Goal: Task Accomplishment & Management: Manage account settings

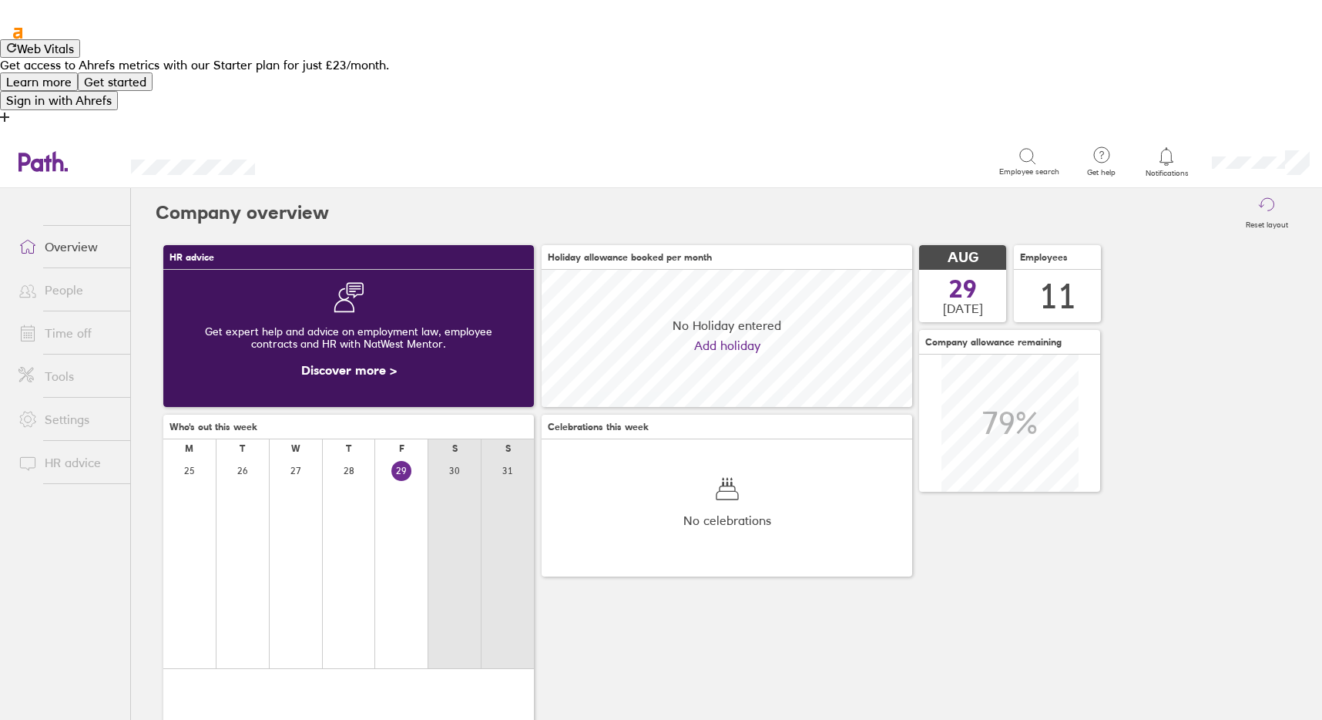
scroll to position [137, 371]
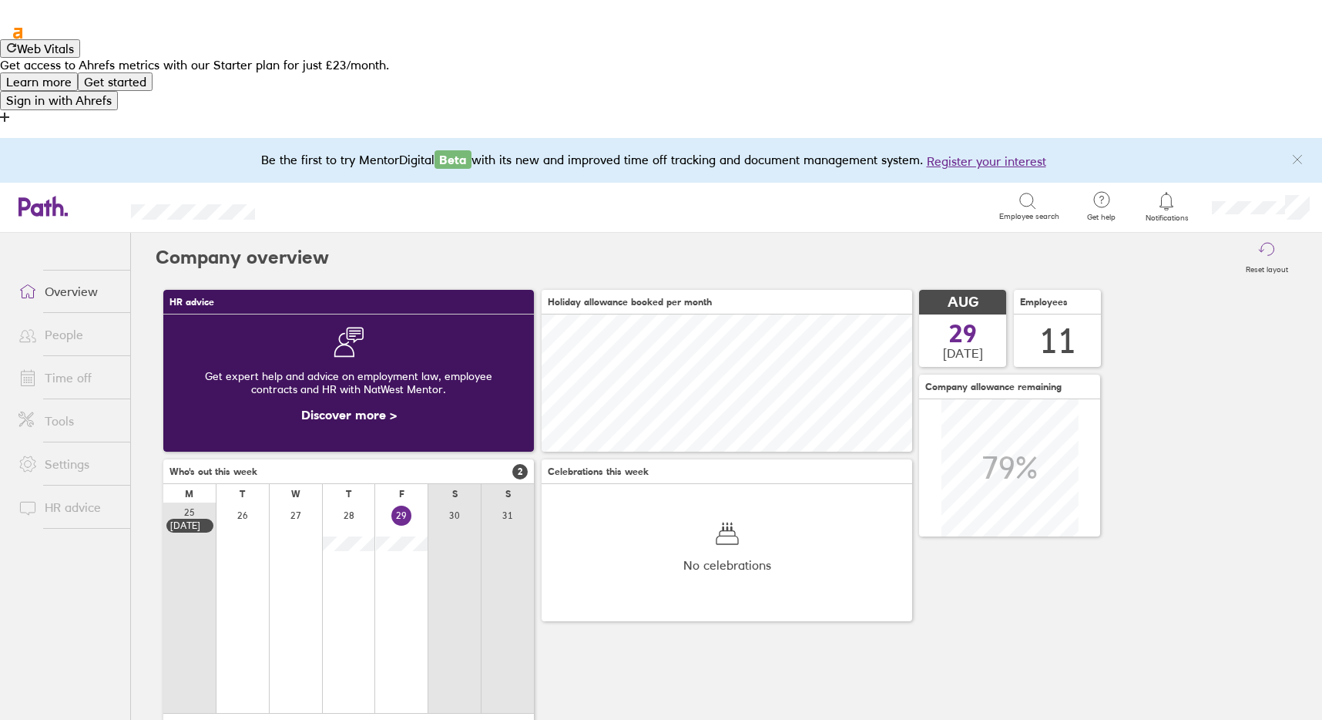
click at [66, 276] on link "Overview" at bounding box center [68, 291] width 124 height 31
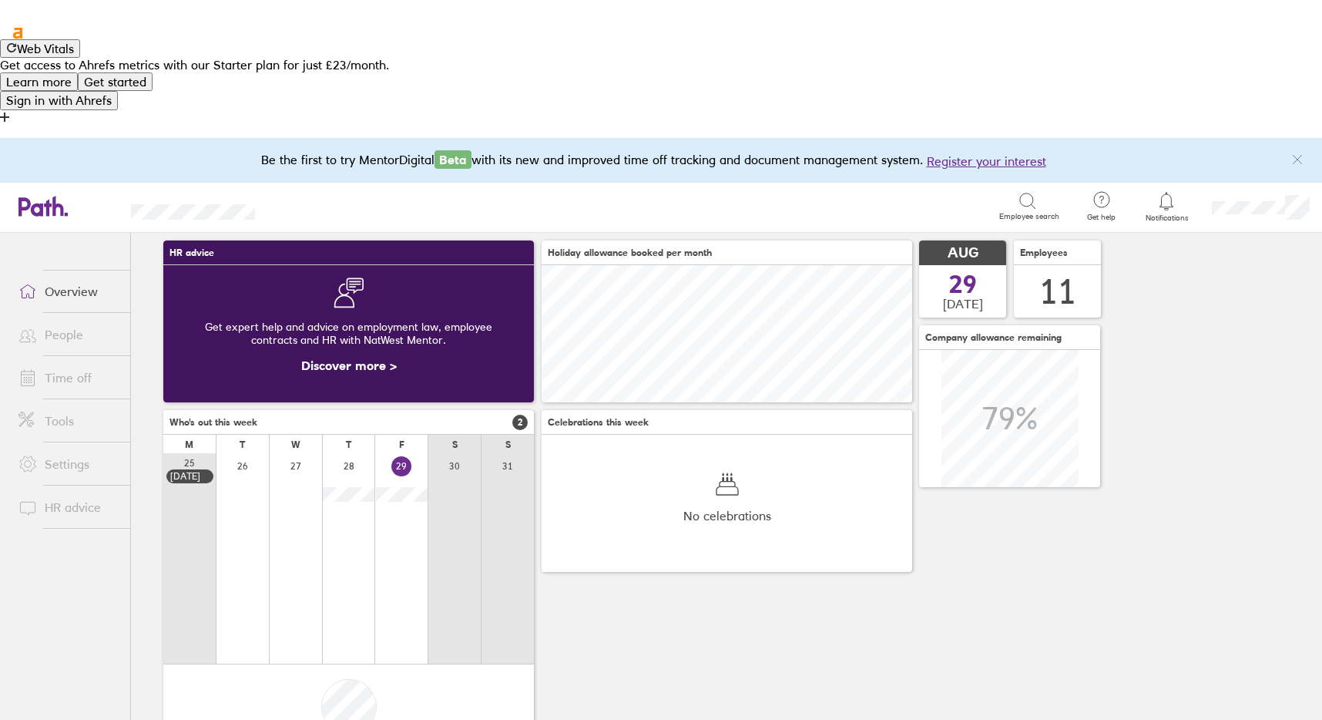
click at [55, 319] on link "People" at bounding box center [68, 334] width 124 height 31
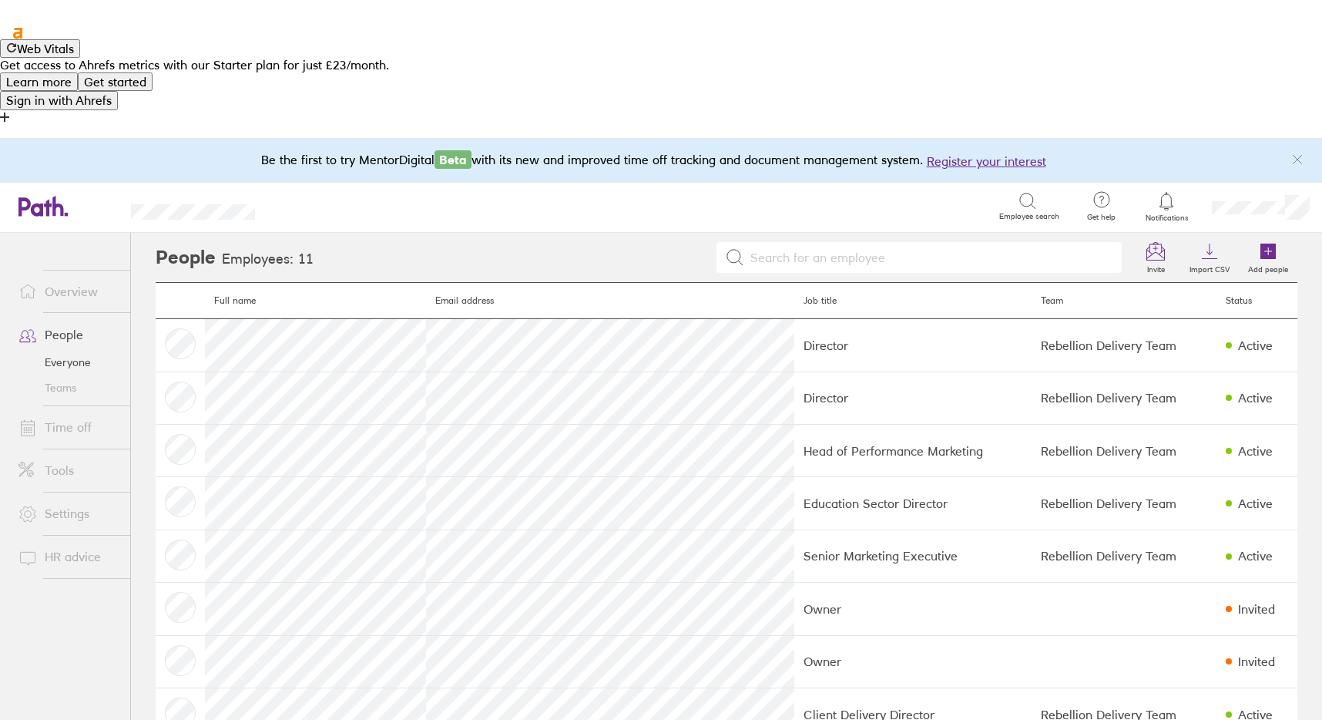
click at [68, 276] on link "Overview" at bounding box center [68, 291] width 124 height 31
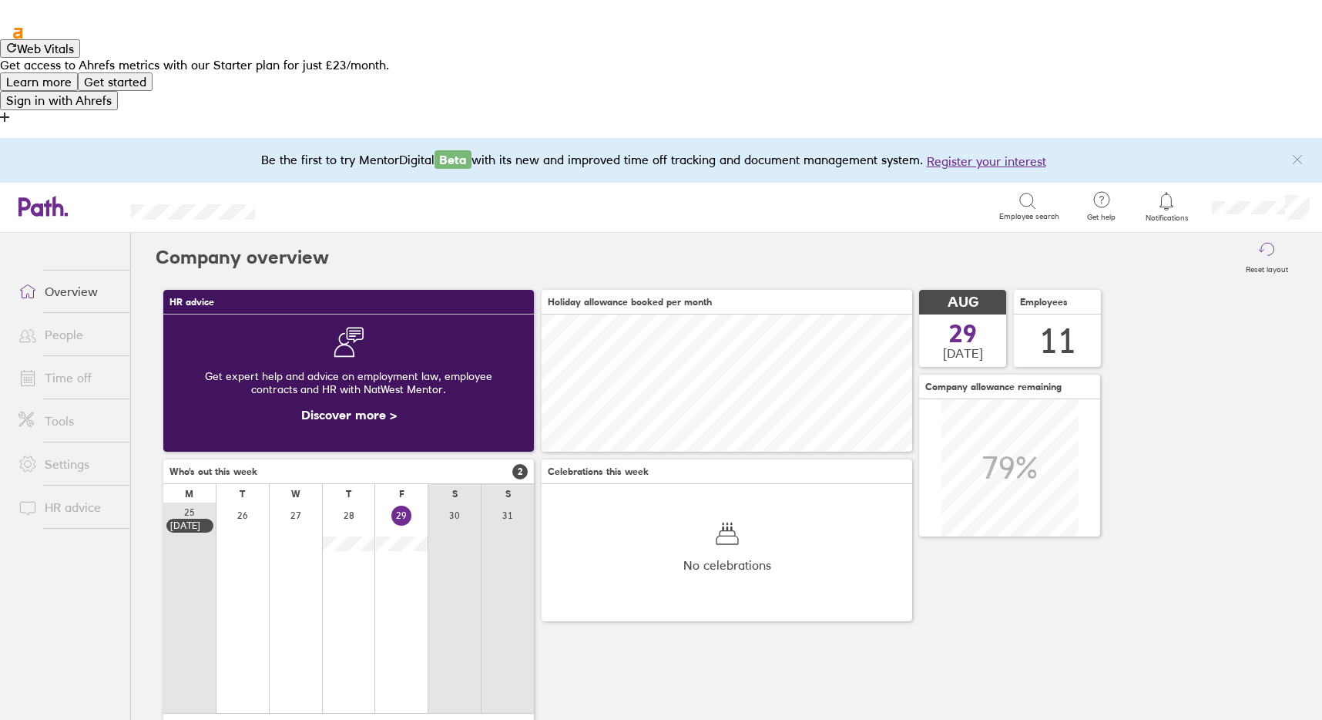
scroll to position [137, 371]
click at [71, 319] on link "People" at bounding box center [68, 334] width 124 height 31
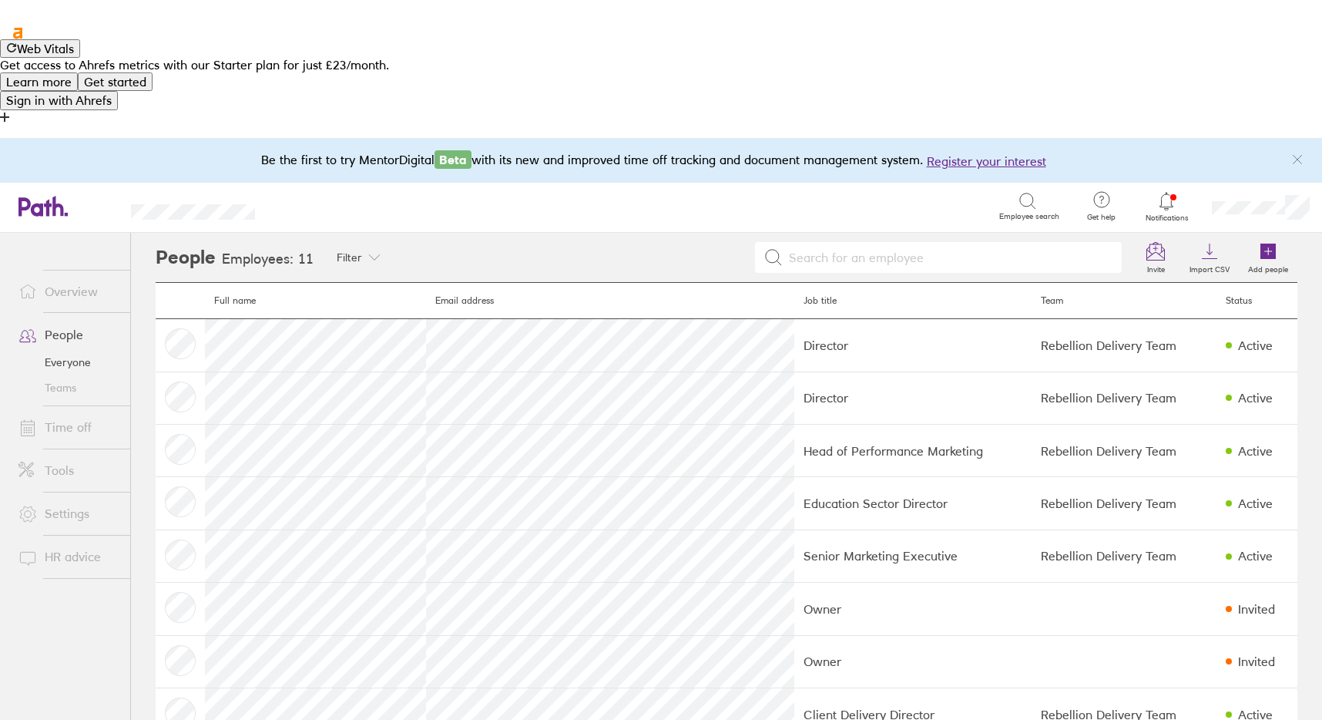
click at [72, 412] on link "Time off" at bounding box center [68, 427] width 124 height 31
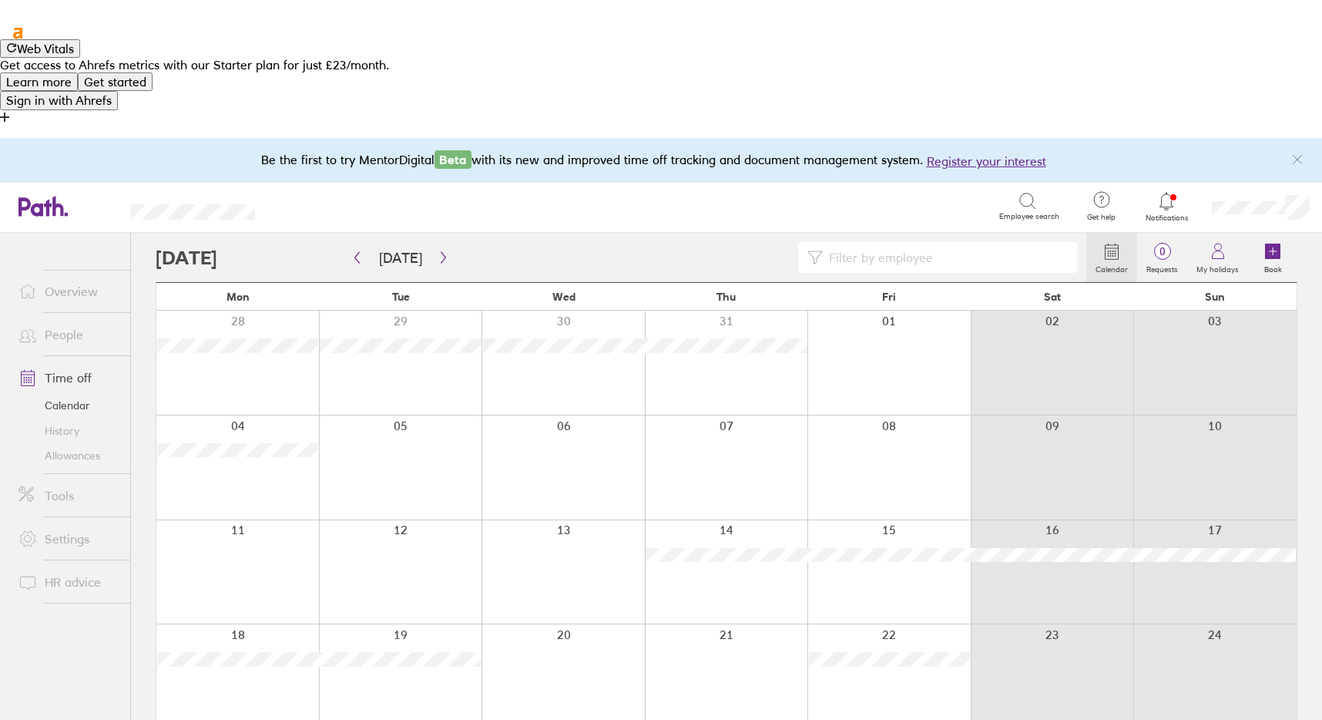
click at [62, 480] on link "Tools" at bounding box center [68, 495] width 124 height 31
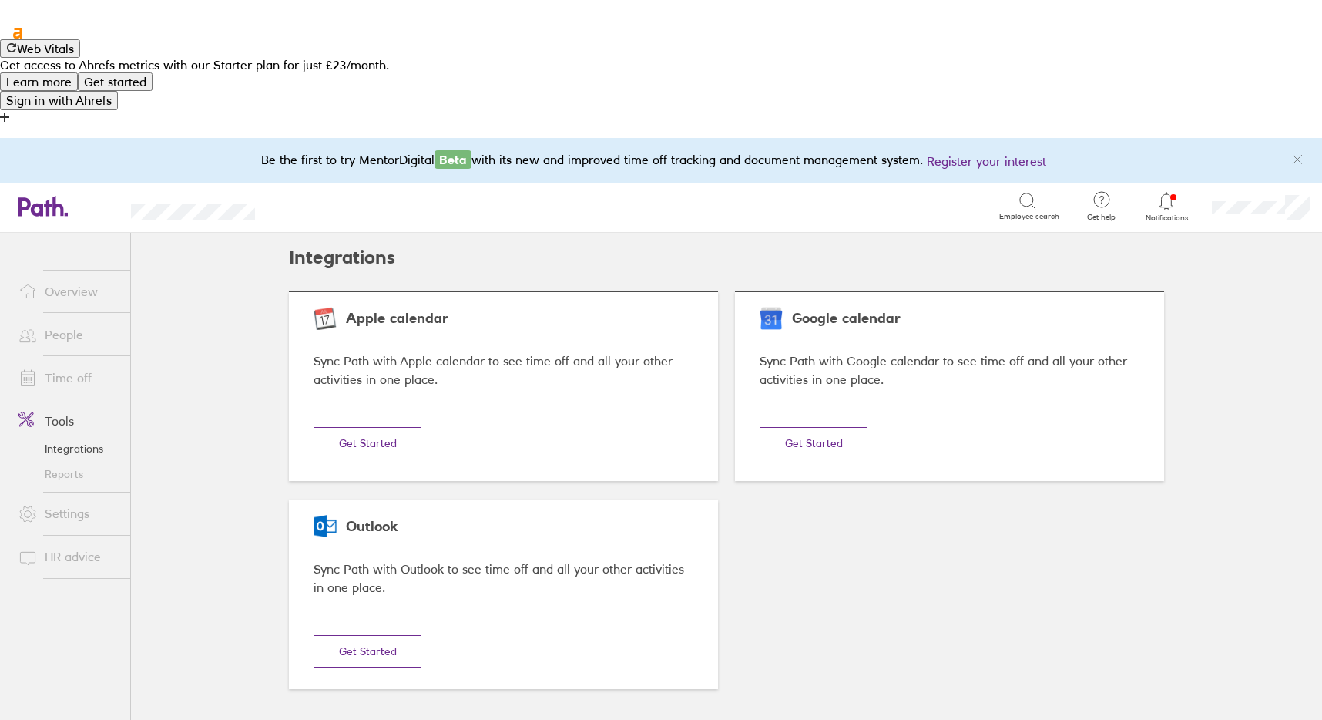
click at [62, 319] on link "People" at bounding box center [68, 334] width 124 height 31
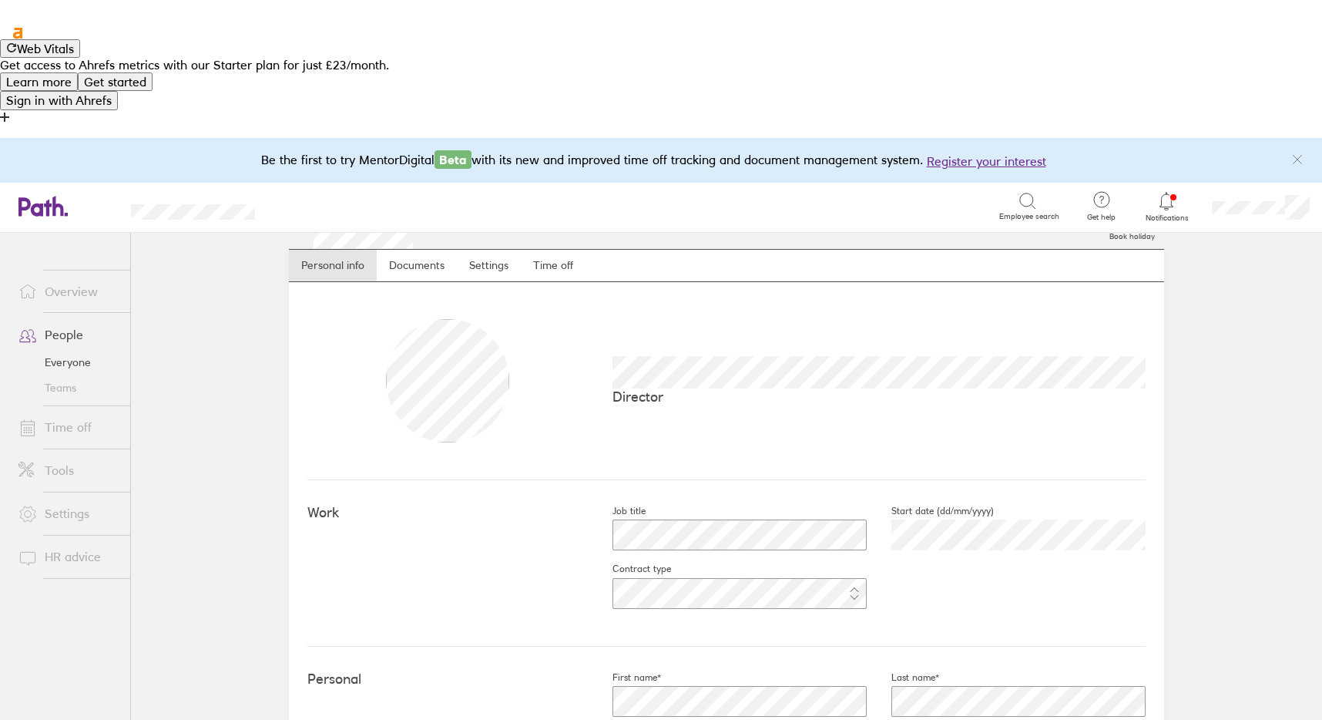
scroll to position [36, 0]
click at [412, 247] on link "Documents" at bounding box center [417, 262] width 80 height 31
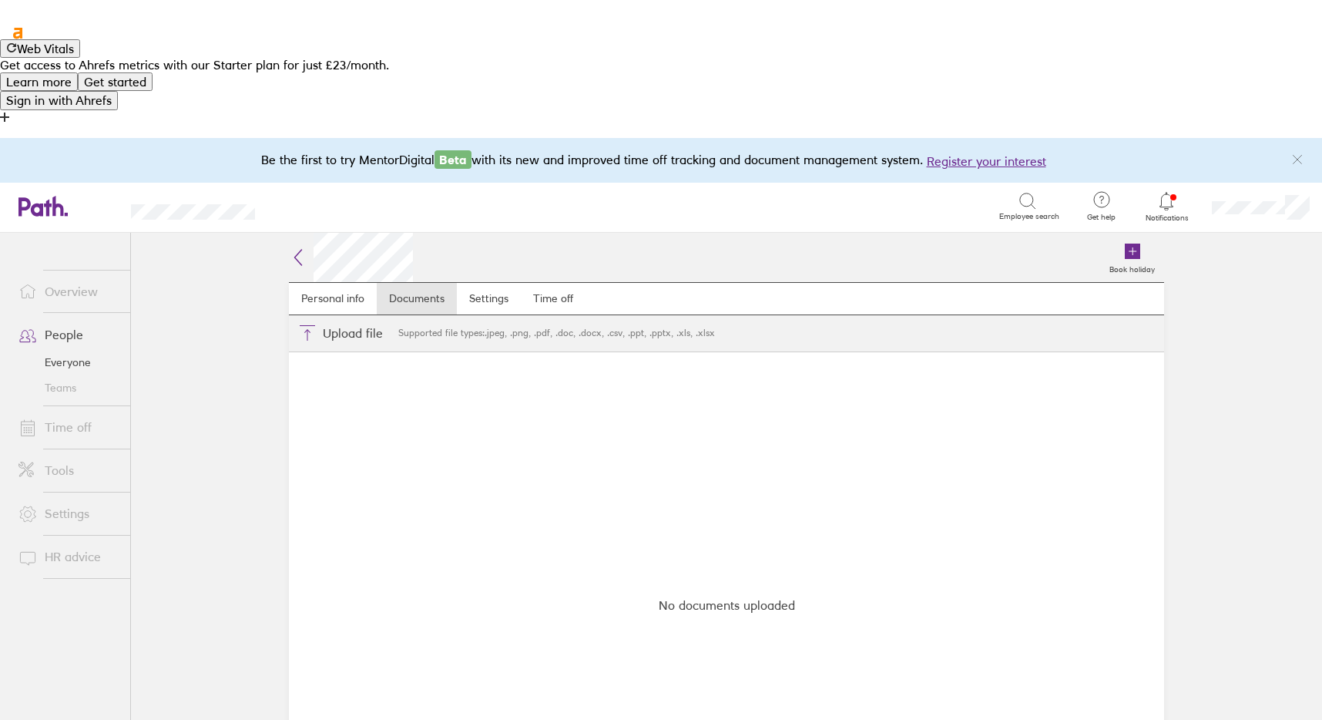
scroll to position [28, 0]
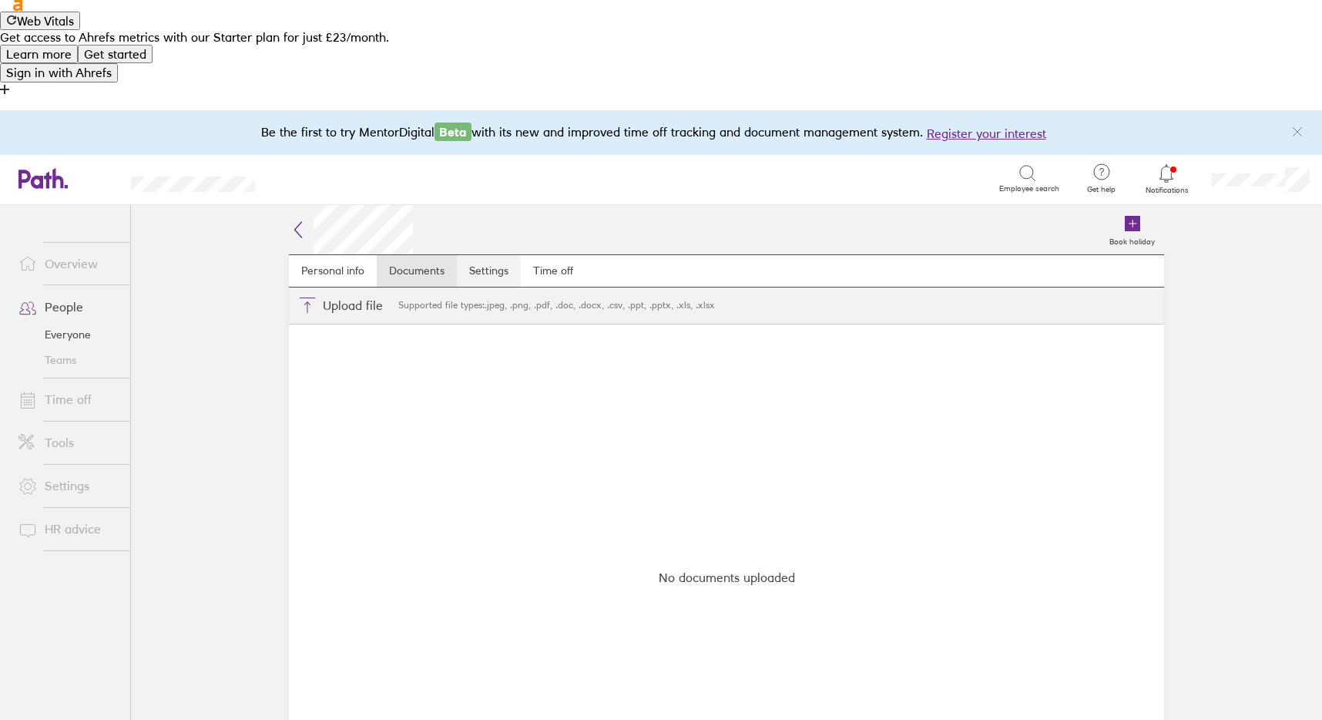
click at [493, 255] on link "Settings" at bounding box center [489, 270] width 64 height 31
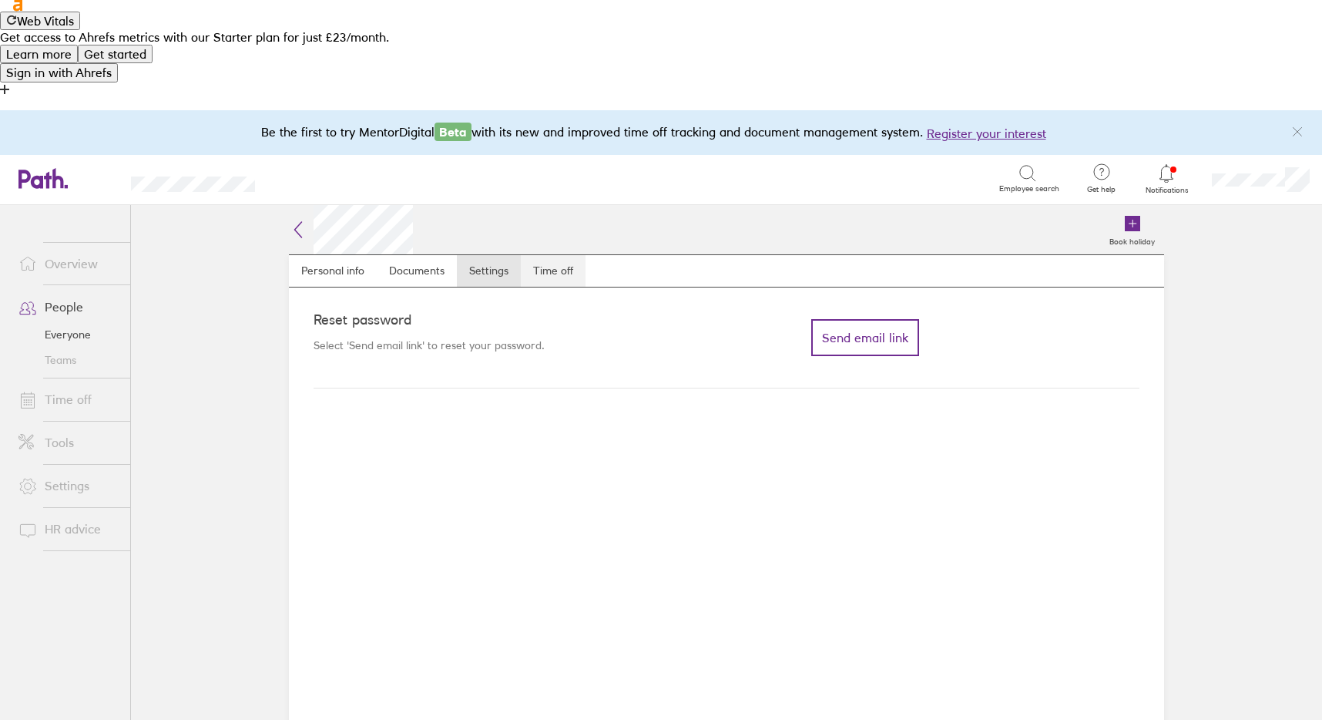
click at [566, 255] on link "Time off" at bounding box center [553, 270] width 65 height 31
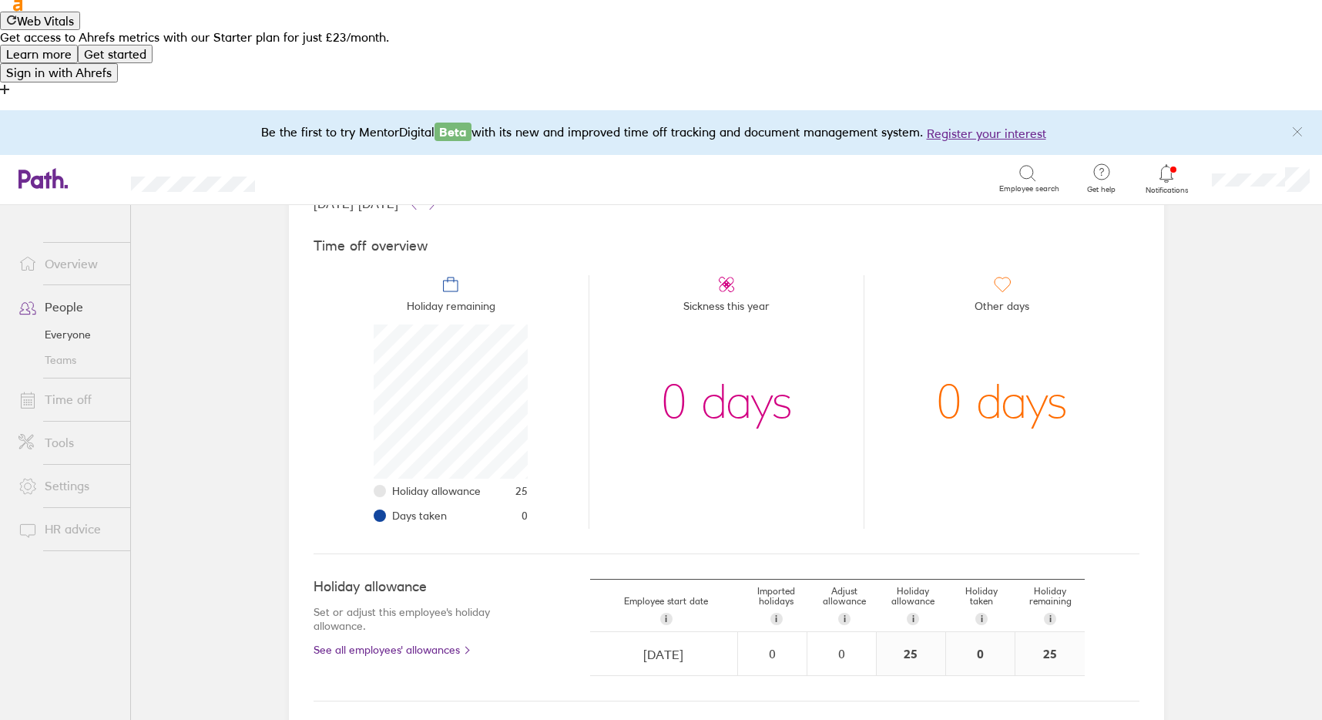
scroll to position [116, 0]
